Goal: Information Seeking & Learning: Learn about a topic

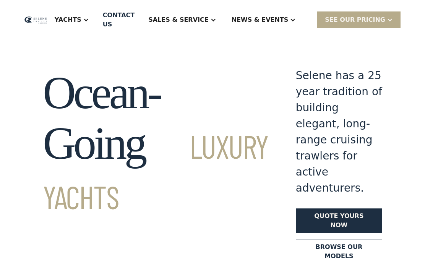
click at [81, 24] on div "Yachts" at bounding box center [68, 19] width 27 height 9
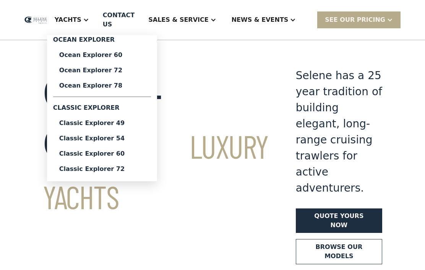
click at [134, 154] on div "Classic Explorer 60" at bounding box center [102, 153] width 86 height 6
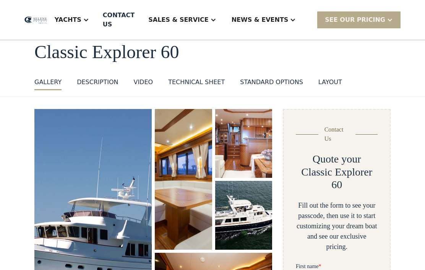
scroll to position [45, 0]
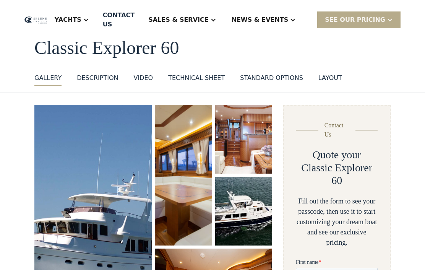
click at [183, 149] on img "open lightbox" at bounding box center [183, 174] width 58 height 143
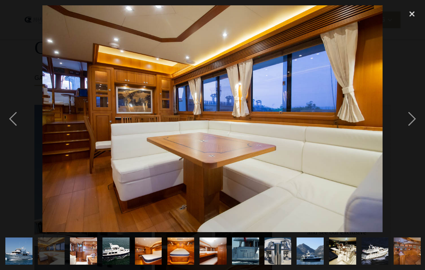
click at [346, 154] on img at bounding box center [212, 118] width 340 height 226
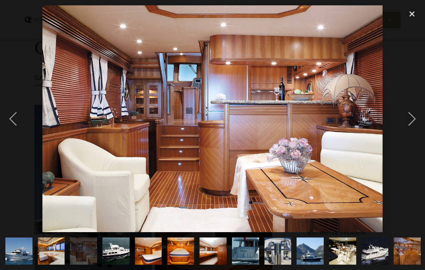
click at [130, 252] on img "show item 4 of 19" at bounding box center [115, 250] width 40 height 27
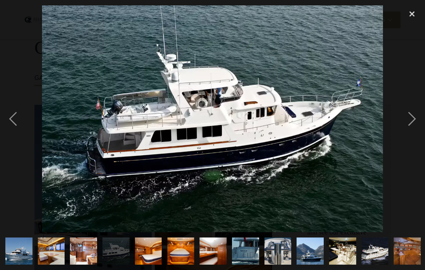
click at [168, 252] on img "show item 5 of 19" at bounding box center [148, 250] width 40 height 27
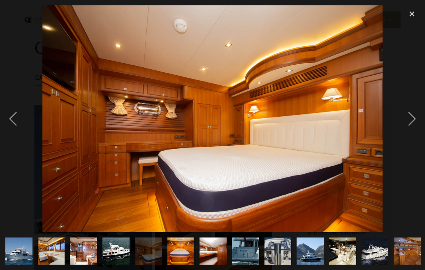
click at [197, 254] on img "show item 6 of 19" at bounding box center [180, 250] width 40 height 27
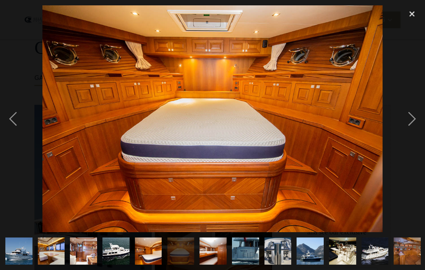
click at [226, 252] on img "show item 7 of 19" at bounding box center [212, 251] width 27 height 40
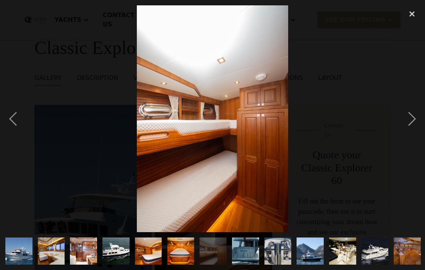
click at [265, 247] on img "show item 8 of 19" at bounding box center [245, 250] width 40 height 27
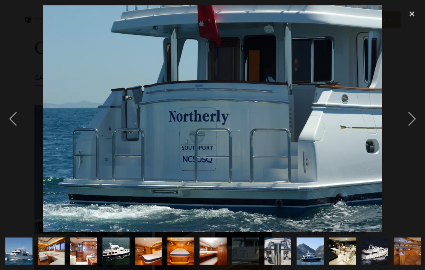
click at [298, 252] on img "show item 9 of 19" at bounding box center [277, 250] width 40 height 27
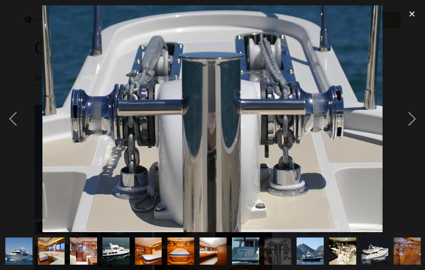
click at [330, 254] on img "show item 10 of 19" at bounding box center [310, 250] width 40 height 27
